Goal: Transaction & Acquisition: Purchase product/service

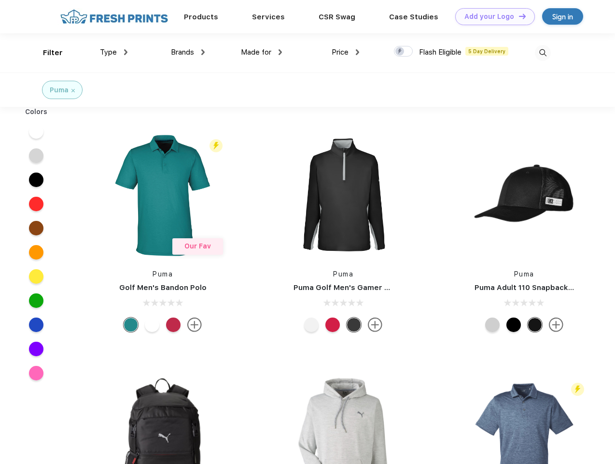
click at [492, 16] on link "Add your Logo Design Tool" at bounding box center [496, 16] width 80 height 17
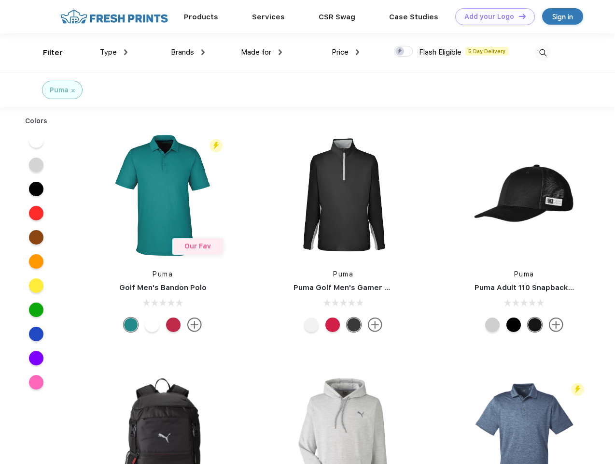
click at [0, 0] on div "Design Tool" at bounding box center [0, 0] width 0 height 0
click at [518, 16] on link "Add your Logo Design Tool" at bounding box center [496, 16] width 80 height 17
click at [46, 53] on div "Filter" at bounding box center [53, 52] width 20 height 11
click at [114, 52] on span "Type" at bounding box center [108, 52] width 17 height 9
click at [188, 52] on span "Brands" at bounding box center [182, 52] width 23 height 9
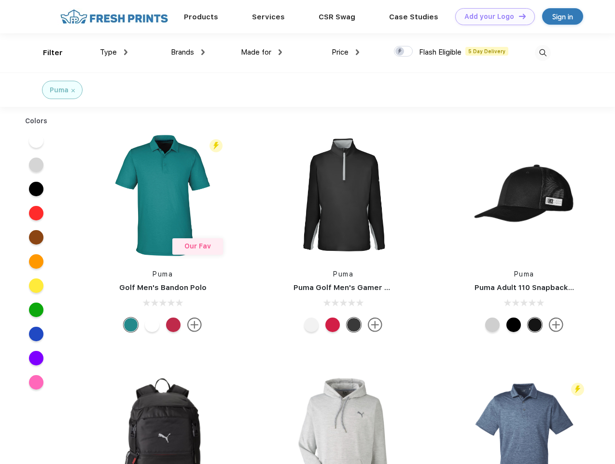
click at [262, 52] on span "Made for" at bounding box center [256, 52] width 30 height 9
click at [346, 52] on span "Price" at bounding box center [340, 52] width 17 height 9
click at [404, 52] on div at bounding box center [403, 51] width 19 height 11
click at [400, 52] on input "checkbox" at bounding box center [397, 48] width 6 height 6
click at [543, 53] on img at bounding box center [543, 53] width 16 height 16
